Goal: Navigation & Orientation: Find specific page/section

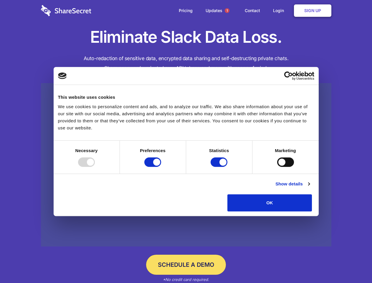
click at [95, 167] on div at bounding box center [86, 161] width 17 height 9
click at [161, 167] on input "Preferences" at bounding box center [153, 161] width 17 height 9
checkbox input "false"
click at [220, 167] on input "Statistics" at bounding box center [219, 161] width 17 height 9
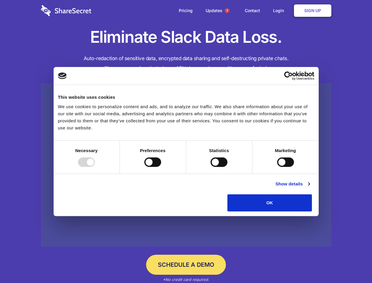
checkbox input "false"
click at [278, 167] on input "Marketing" at bounding box center [286, 161] width 17 height 9
checkbox input "true"
click at [310, 188] on link "Show details" at bounding box center [293, 183] width 34 height 7
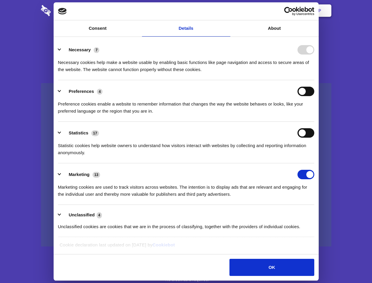
click at [315, 80] on li "Necessary 7 Necessary cookies help make a website usable by enabling basic func…" at bounding box center [186, 60] width 257 height 42
click at [227, 11] on span "1" at bounding box center [227, 10] width 5 height 5
